Goal: Information Seeking & Learning: Check status

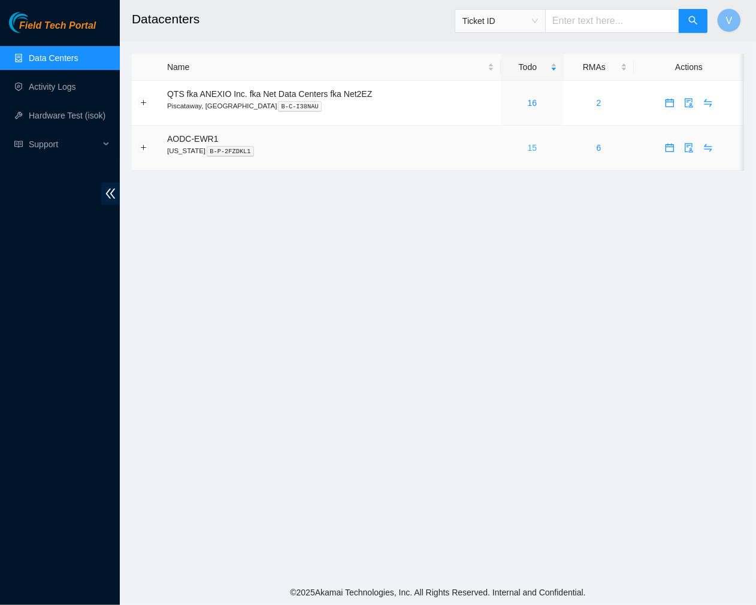
click at [532, 153] on link "15" at bounding box center [533, 148] width 10 height 10
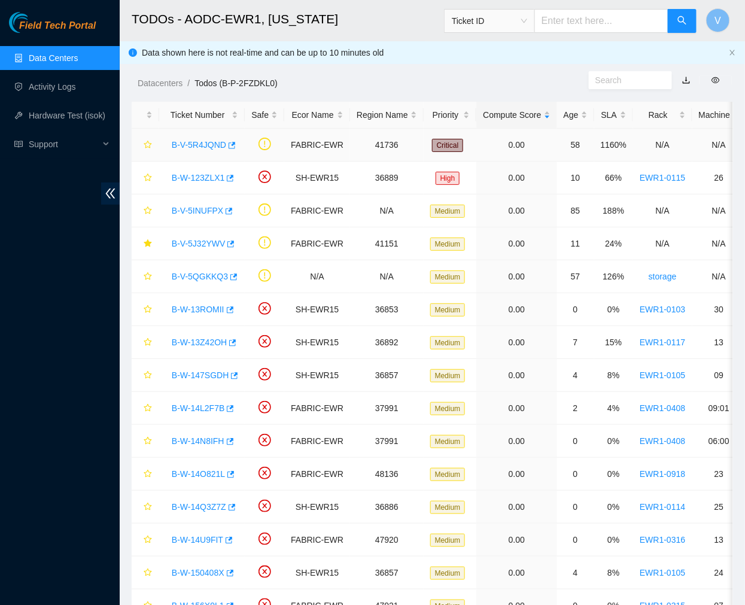
click at [217, 143] on link "B-V-5R4JQND" at bounding box center [199, 145] width 54 height 10
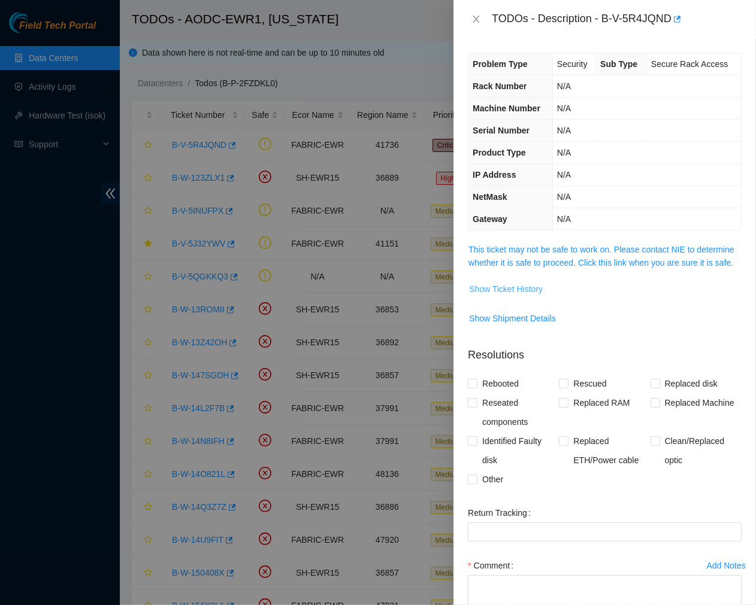
click at [505, 296] on span "Show Ticket History" at bounding box center [506, 289] width 74 height 13
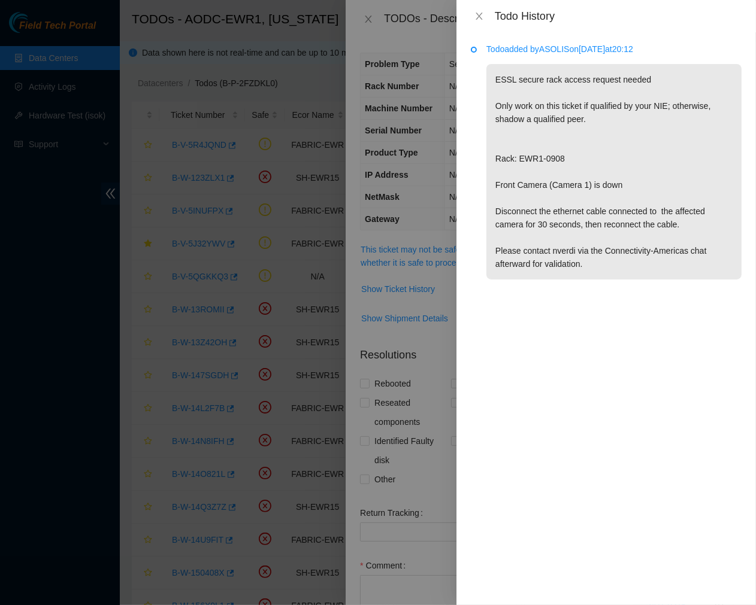
click at [412, 17] on div at bounding box center [378, 302] width 756 height 605
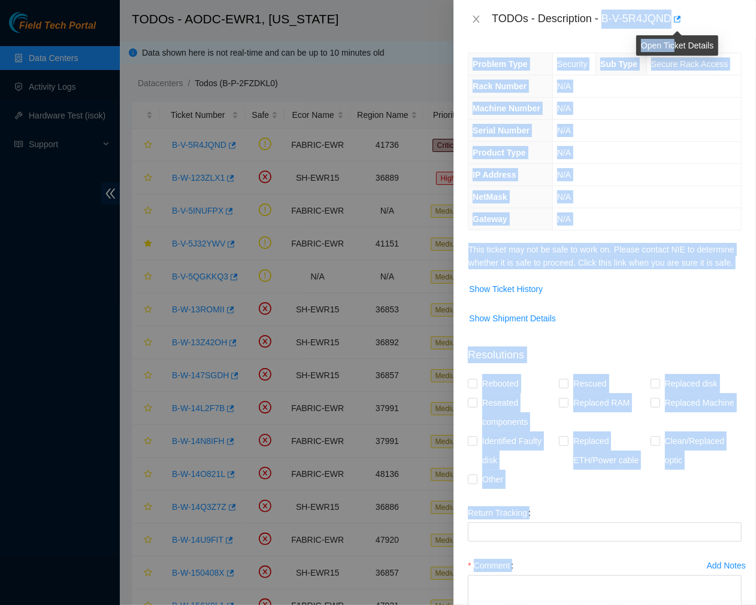
drag, startPoint x: 604, startPoint y: 20, endPoint x: 673, endPoint y: 28, distance: 69.8
click at [673, 28] on body "Field Tech Portal Data Centers Activity Logs Hardware Test (isok) Support TODOs…" at bounding box center [372, 302] width 745 height 605
click at [650, 17] on div "TODOs - Description - B-V-5R4JQND" at bounding box center [617, 19] width 250 height 19
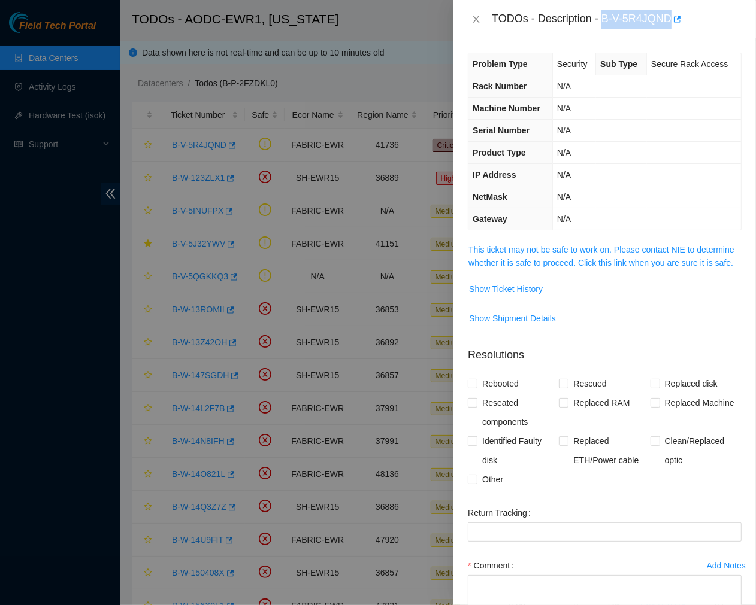
drag, startPoint x: 602, startPoint y: 18, endPoint x: 671, endPoint y: 25, distance: 69.2
click at [671, 25] on div "TODOs - Description - B-V-5R4JQND" at bounding box center [617, 19] width 250 height 19
copy div "B-V-5R4JQND"
click at [566, 13] on div "TODOs - Description - B-V-5R4JQND" at bounding box center [617, 19] width 250 height 19
click at [515, 296] on span "Show Ticket History" at bounding box center [506, 289] width 74 height 13
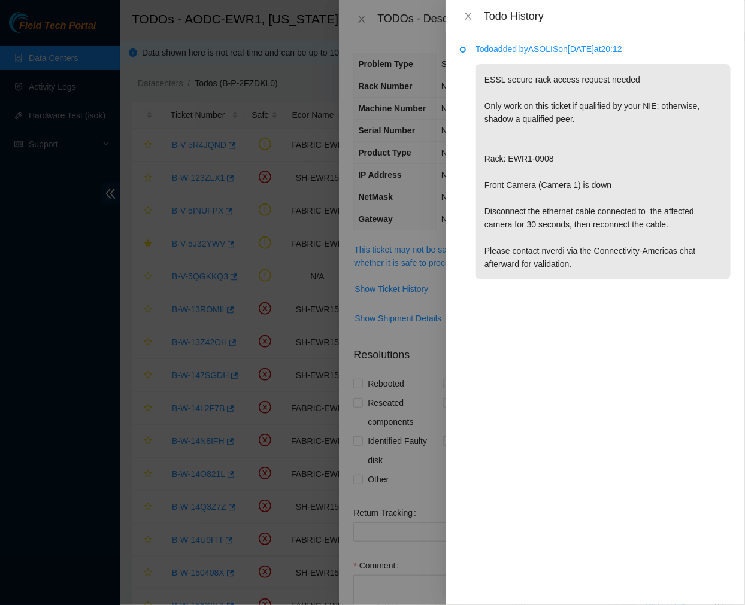
click at [680, 426] on div "Todo added by ASOLIS on [DATE] 20:12 ESSL secure rack access request needed Onl…" at bounding box center [594, 318] width 299 height 573
click at [608, 320] on div "Todo added by ASOLIS on [DATE] 20:12 ESSL secure rack access request needed Onl…" at bounding box center [594, 318] width 299 height 573
click at [369, 178] on div at bounding box center [372, 302] width 745 height 605
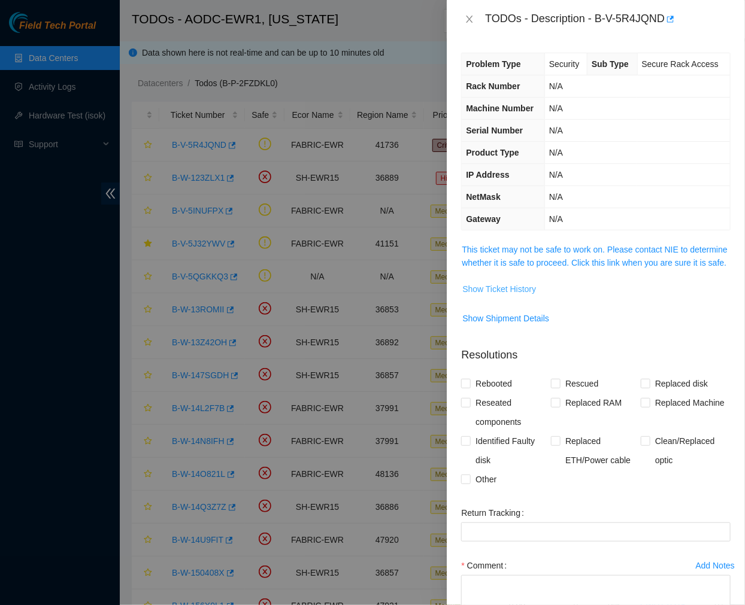
click at [498, 295] on button "Show Ticket History" at bounding box center [499, 289] width 75 height 19
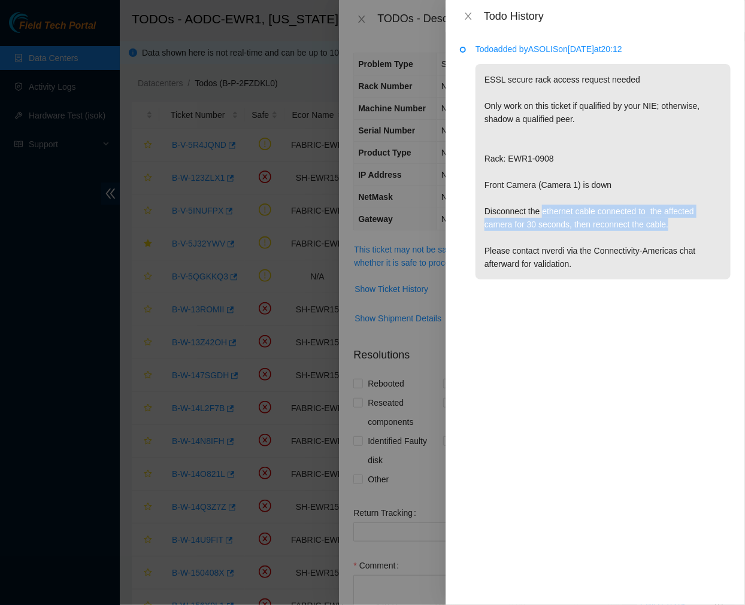
drag, startPoint x: 541, startPoint y: 214, endPoint x: 677, endPoint y: 230, distance: 136.3
click at [677, 230] on p "ESSL secure rack access request needed Only work on this ticket if qualified by…" at bounding box center [602, 172] width 255 height 216
copy p "ethernet cable connected to the affected camera for 30 seconds, then reconnect …"
click at [460, 186] on li "Todo added by ASOLIS on [DATE] 20:12 ESSL secure rack access request needed Onl…" at bounding box center [595, 175] width 271 height 257
click at [453, 128] on div "Todo added by ASOLIS on [DATE] 20:12 ESSL secure rack access request needed Onl…" at bounding box center [594, 318] width 299 height 573
